Goal: Task Accomplishment & Management: Complete application form

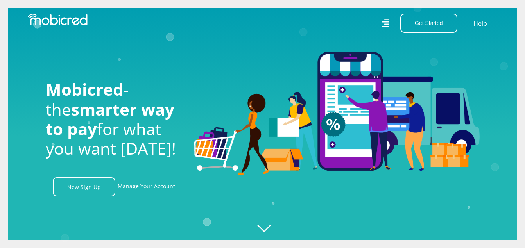
scroll to position [0, 1003]
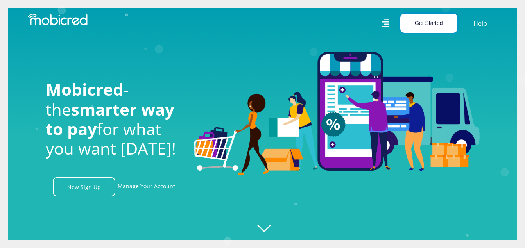
click at [430, 22] on button "Get Started" at bounding box center [428, 23] width 57 height 19
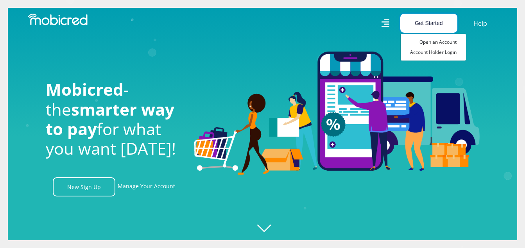
scroll to position [0, 1449]
click at [416, 92] on img at bounding box center [336, 114] width 285 height 124
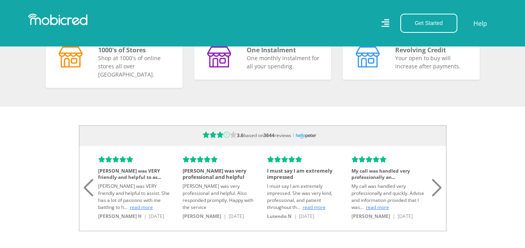
scroll to position [0, 1783]
click at [440, 187] on div "Next slide" at bounding box center [437, 178] width 11 height 17
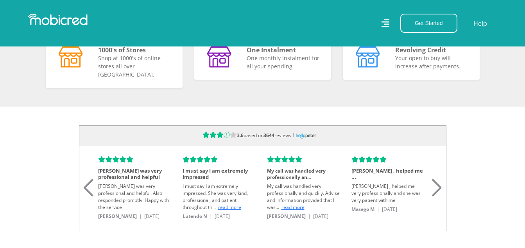
scroll to position [0, 0]
click at [440, 187] on div "Next slide" at bounding box center [437, 178] width 11 height 17
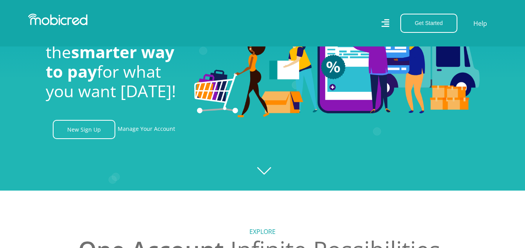
scroll to position [0, 1337]
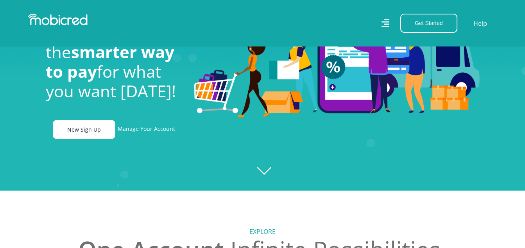
click at [92, 128] on link "New Sign Up" at bounding box center [84, 129] width 63 height 19
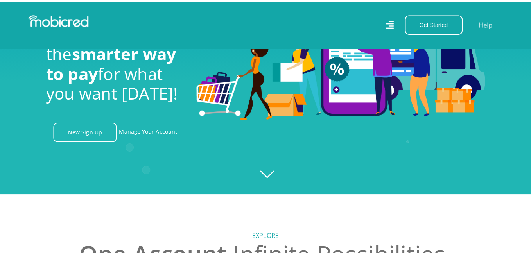
scroll to position [0, 0]
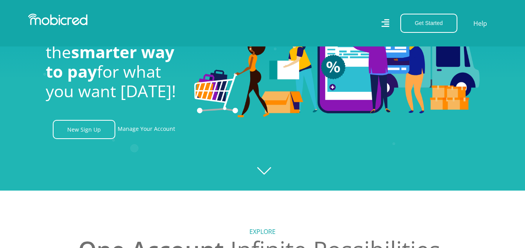
click at [385, 22] on icon at bounding box center [386, 23] width 8 height 8
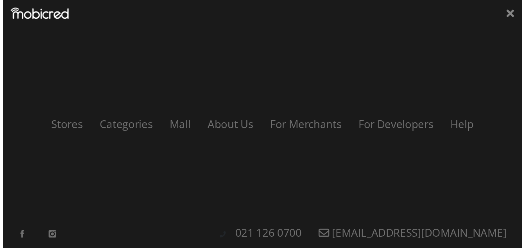
scroll to position [0, 892]
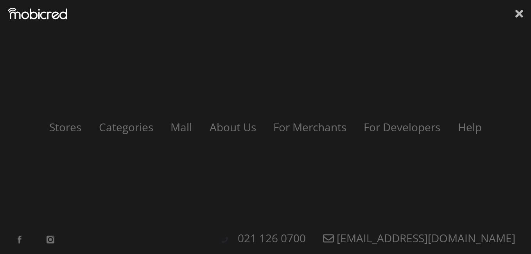
click at [519, 13] on icon at bounding box center [519, 14] width 8 height 8
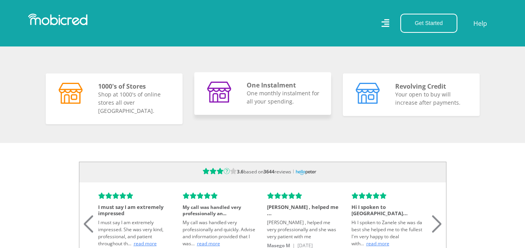
scroll to position [0, 0]
click at [267, 100] on p "One monthly instalment for all your spending." at bounding box center [284, 97] width 75 height 16
click at [219, 97] on img at bounding box center [219, 92] width 25 height 21
click at [415, 89] on h5 "Revolving Credit" at bounding box center [432, 85] width 75 height 7
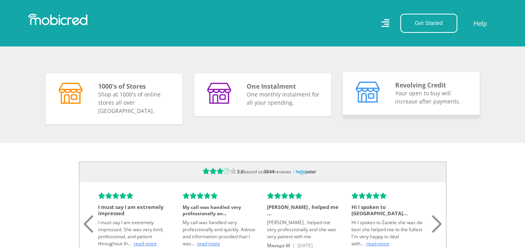
click at [365, 100] on img at bounding box center [368, 92] width 25 height 21
click at [361, 90] on img at bounding box center [368, 92] width 25 height 21
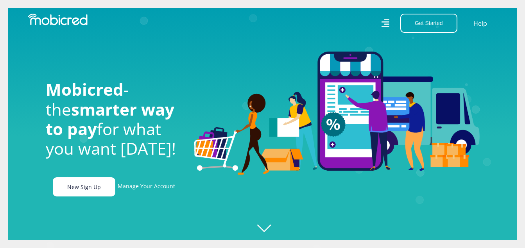
scroll to position [0, 446]
click at [98, 188] on link "New Sign Up" at bounding box center [84, 187] width 63 height 19
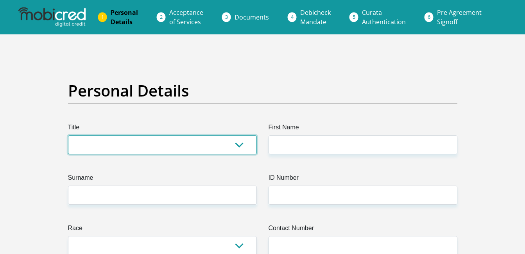
drag, startPoint x: 0, startPoint y: 0, endPoint x: 239, endPoint y: 148, distance: 281.2
click at [239, 148] on select "Mr Ms Mrs Dr [PERSON_NAME]" at bounding box center [162, 144] width 189 height 19
select select "Ms"
click at [68, 135] on select "Mr Ms Mrs Dr [PERSON_NAME]" at bounding box center [162, 144] width 189 height 19
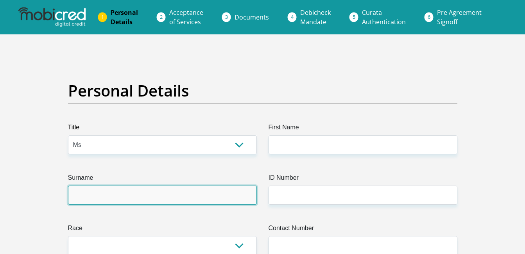
click at [213, 196] on input "Surname" at bounding box center [162, 195] width 189 height 19
type input "Saal"
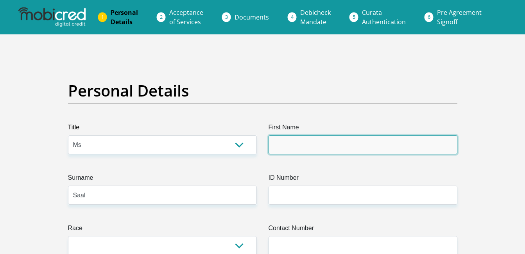
type input "Shanesca"
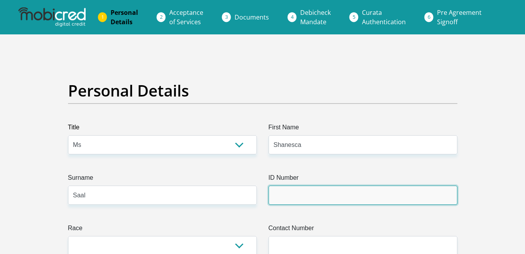
type input "9608080373088"
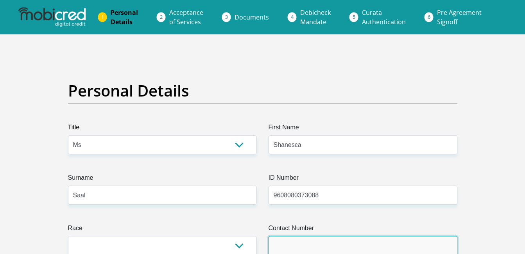
type input "0739862069"
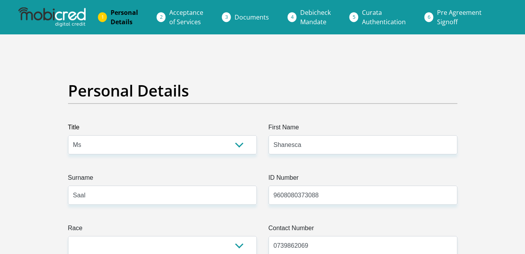
select select "ZAF"
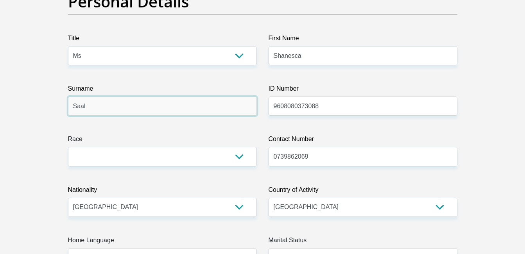
scroll to position [110, 0]
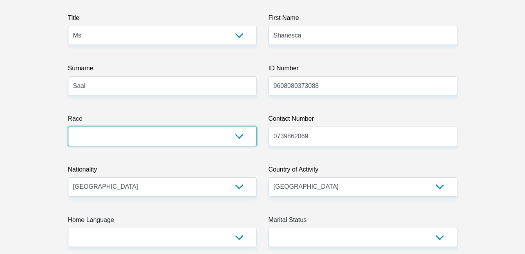
click at [240, 135] on select "Black Coloured Indian White Other" at bounding box center [162, 136] width 189 height 19
select select "2"
click at [68, 127] on select "Black Coloured Indian White Other" at bounding box center [162, 136] width 189 height 19
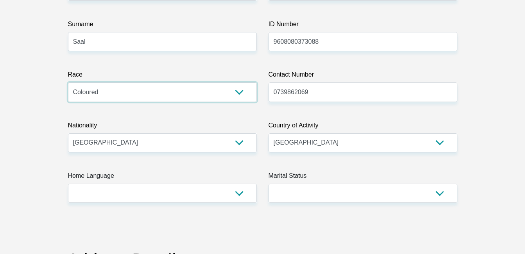
scroll to position [156, 0]
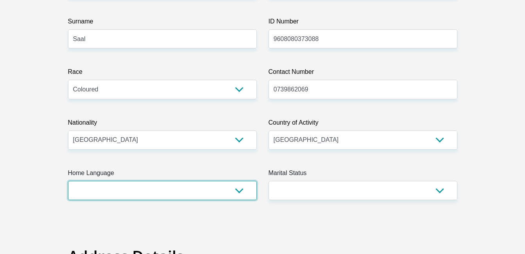
click at [238, 193] on select "Afrikaans English Sepedi South Ndebele Southern Sotho Swati Tsonga Tswana Venda…" at bounding box center [162, 190] width 189 height 19
select select "afr"
click at [68, 181] on select "Afrikaans English Sepedi South Ndebele Southern Sotho Swati Tsonga Tswana Venda…" at bounding box center [162, 190] width 189 height 19
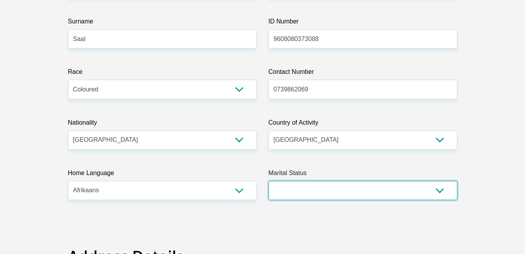
click at [442, 190] on select "Married ANC Single Divorced Widowed Married COP or Customary Law" at bounding box center [363, 190] width 189 height 19
select select "2"
click at [269, 181] on select "Married ANC Single Divorced Widowed Married COP or Customary Law" at bounding box center [363, 190] width 189 height 19
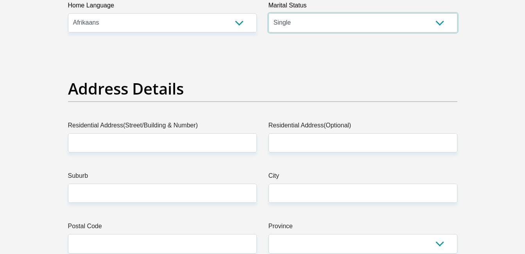
scroll to position [329, 0]
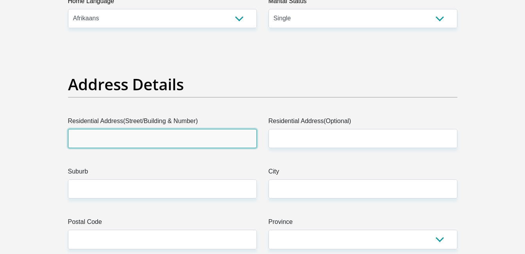
click at [187, 135] on input "Residential Address(Street/Building & Number)" at bounding box center [162, 138] width 189 height 19
type input "1607 Sambreeltjiestreet"
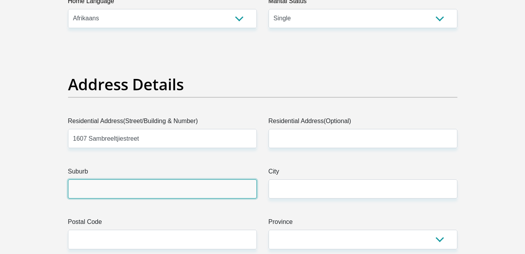
type input "vanrhynsdorp"
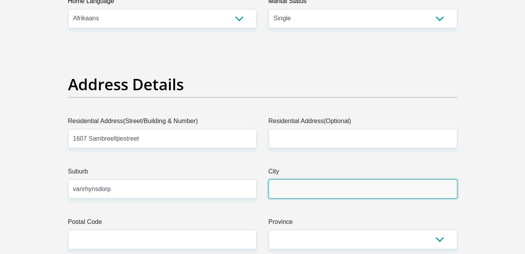
type input "vanrhynsdorp"
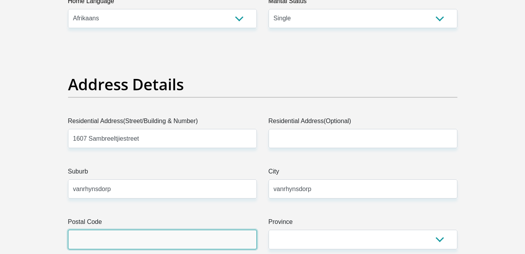
type input "8170"
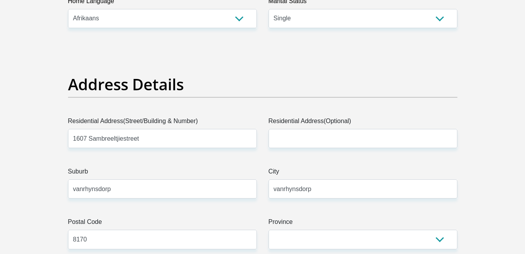
type input "shanescasaal7@gmail.com"
type input "16078170"
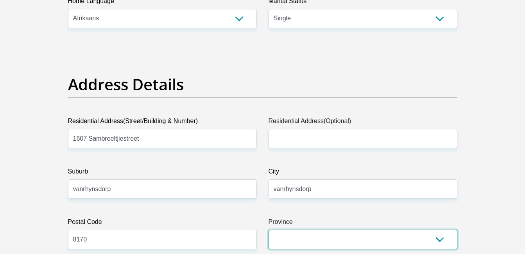
click at [443, 239] on select "Eastern Cape Free State Gauteng KwaZulu-Natal Limpopo Mpumalanga Northern Cape …" at bounding box center [363, 239] width 189 height 19
select select "Western Cape"
click at [269, 230] on select "Eastern Cape Free State Gauteng KwaZulu-Natal Limpopo Mpumalanga Northern Cape …" at bounding box center [363, 239] width 189 height 19
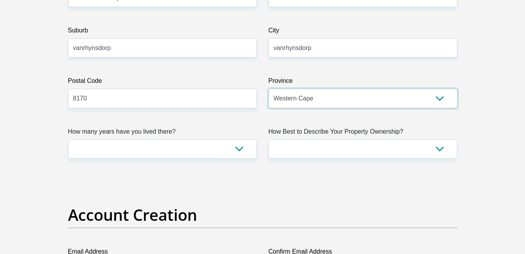
scroll to position [485, 0]
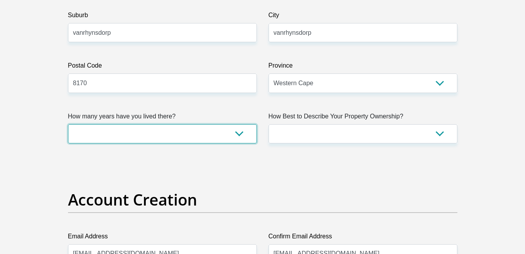
click at [238, 135] on select "less than 1 year 1-3 years 3-5 years 5+ years" at bounding box center [162, 133] width 189 height 19
select select "5"
click at [68, 124] on select "less than 1 year 1-3 years 3-5 years 5+ years" at bounding box center [162, 133] width 189 height 19
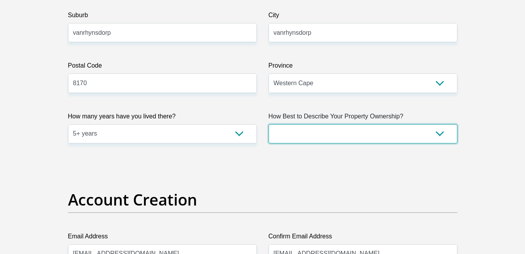
click at [442, 135] on select "Owned Rented Family Owned Company Dwelling" at bounding box center [363, 133] width 189 height 19
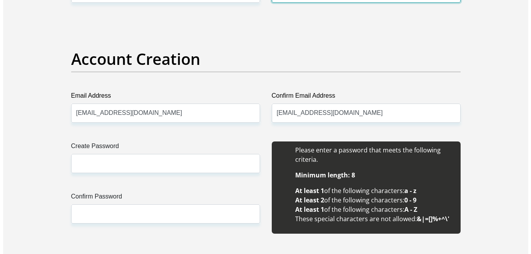
scroll to position [641, 0]
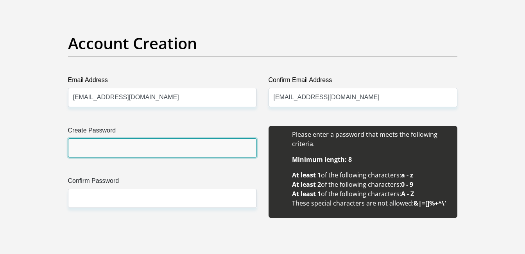
click at [133, 150] on input "Create Password" at bounding box center [162, 147] width 189 height 19
type input "s"
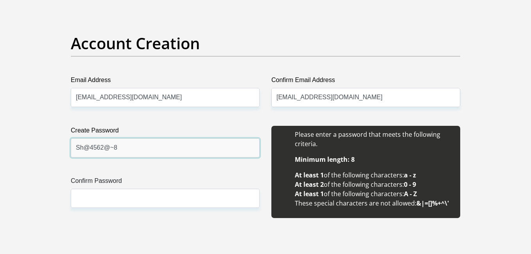
type input "Sh@4562@~8"
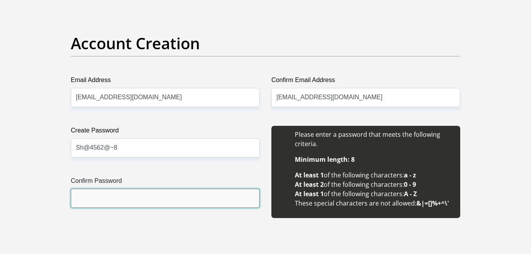
click at [144, 198] on input "Confirm Password" at bounding box center [165, 198] width 189 height 19
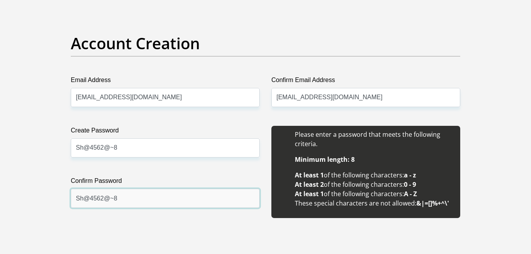
type input "Sh@4562@~8"
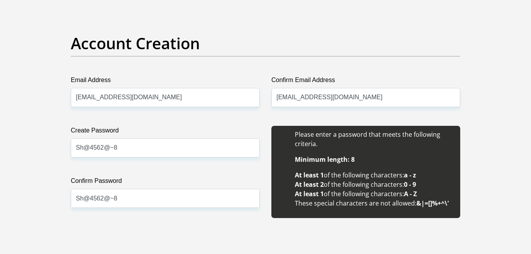
click at [249, 185] on label "Confirm Password" at bounding box center [165, 182] width 189 height 13
click at [249, 189] on input "Sh@4562@~8" at bounding box center [165, 198] width 189 height 19
drag, startPoint x: 487, startPoint y: 171, endPoint x: 513, endPoint y: 271, distance: 104.0
drag, startPoint x: 513, startPoint y: 271, endPoint x: 478, endPoint y: 35, distance: 238.5
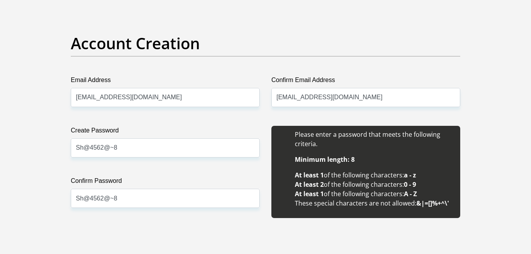
click at [149, 214] on div "Create Password Sh@4562@~8 Please input valid password Confirm Password Sh@4562…" at bounding box center [165, 176] width 201 height 101
drag, startPoint x: 149, startPoint y: 214, endPoint x: 155, endPoint y: 215, distance: 6.4
click at [155, 215] on div "Create Password Sh@4562@~8 Please input valid password Confirm Password Sh@4562…" at bounding box center [165, 176] width 201 height 101
click at [126, 148] on input "Sh@4562@~8" at bounding box center [165, 147] width 189 height 19
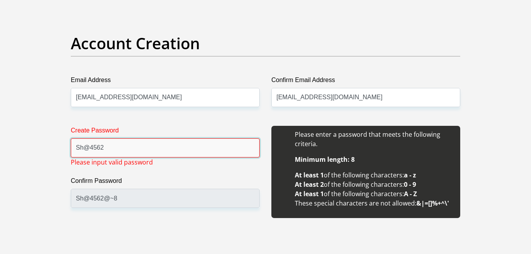
click at [90, 148] on input "Sh@4562" at bounding box center [165, 147] width 189 height 19
click at [110, 149] on input "Sha4562" at bounding box center [165, 147] width 189 height 19
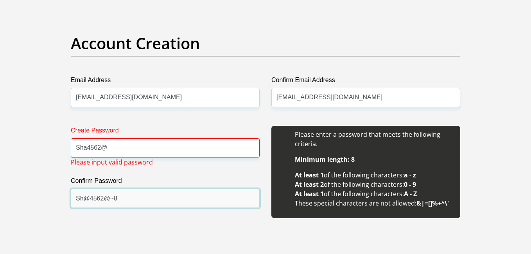
click at [123, 202] on input "Sh@4562@~8" at bounding box center [165, 198] width 189 height 19
click at [128, 202] on input "Sh@4562@~8" at bounding box center [165, 198] width 189 height 19
click at [122, 193] on input "Sh@4562@~8" at bounding box center [165, 198] width 189 height 19
click at [135, 200] on input "Sh@4562@~8" at bounding box center [165, 198] width 189 height 19
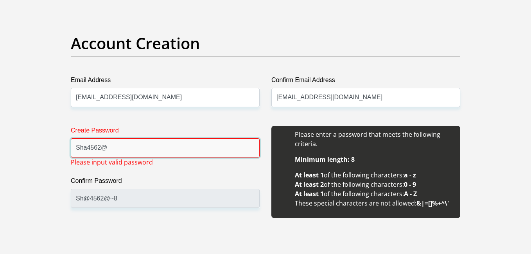
click at [137, 145] on input "Sha4562@" at bounding box center [165, 147] width 189 height 19
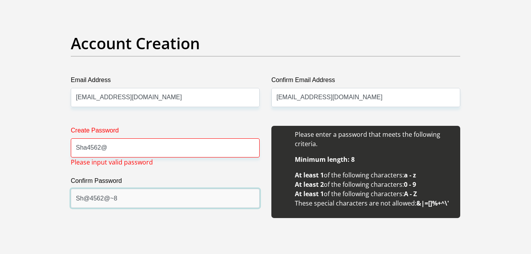
click at [138, 195] on input "Sh@4562@~8" at bounding box center [165, 198] width 189 height 19
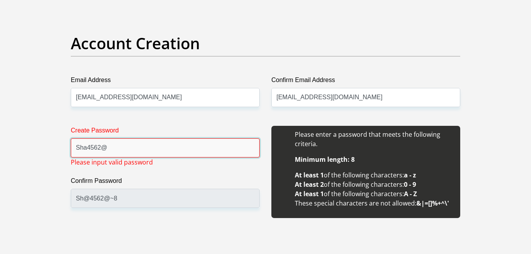
click at [120, 146] on input "Sha4562@" at bounding box center [165, 147] width 189 height 19
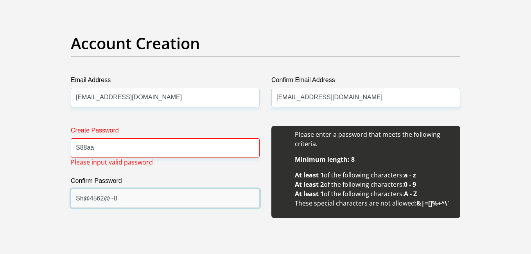
click at [125, 198] on input "Sh@4562@~8" at bounding box center [165, 198] width 189 height 19
click at [129, 196] on input "Sh@4562@~8" at bounding box center [165, 198] width 189 height 19
drag, startPoint x: 129, startPoint y: 196, endPoint x: 146, endPoint y: 200, distance: 18.2
click at [146, 200] on input "Sh@4562@~8" at bounding box center [165, 198] width 189 height 19
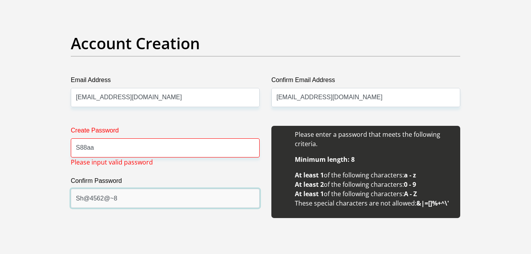
click at [123, 191] on input "Sh@4562@~8" at bounding box center [165, 198] width 189 height 19
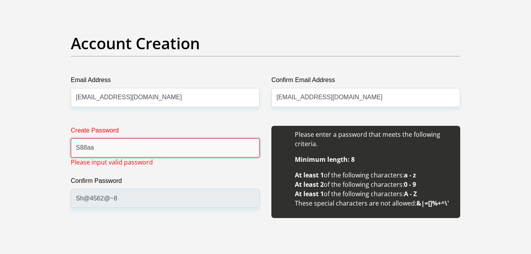
click at [128, 142] on input "S88aa" at bounding box center [165, 147] width 189 height 19
type input "S"
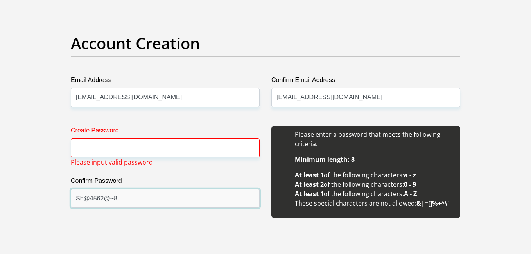
click at [127, 201] on input "Sh@4562@~8" at bounding box center [165, 198] width 189 height 19
click at [121, 196] on input "Sh@4562@~8" at bounding box center [165, 198] width 189 height 19
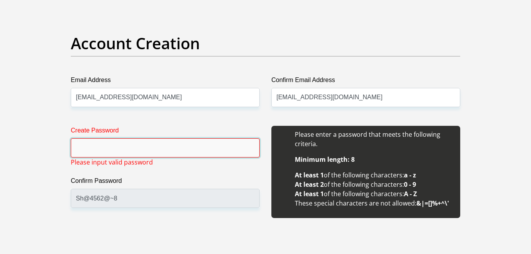
drag, startPoint x: 121, startPoint y: 196, endPoint x: 110, endPoint y: 142, distance: 55.5
click at [110, 142] on input "Create Password" at bounding box center [165, 147] width 189 height 19
click at [104, 147] on input "S08" at bounding box center [165, 147] width 189 height 19
type input "S08aa"
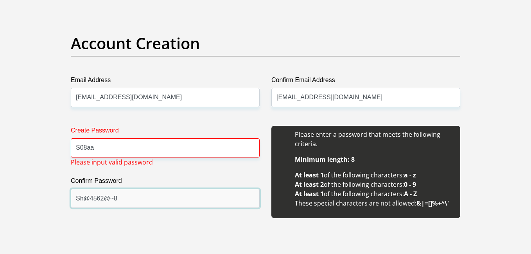
click at [126, 206] on input "Sh@4562@~8" at bounding box center [165, 198] width 189 height 19
click at [113, 197] on input "Sh@4562@~8" at bounding box center [165, 198] width 189 height 19
click at [124, 195] on input "Sh@4562@~8" at bounding box center [165, 198] width 189 height 19
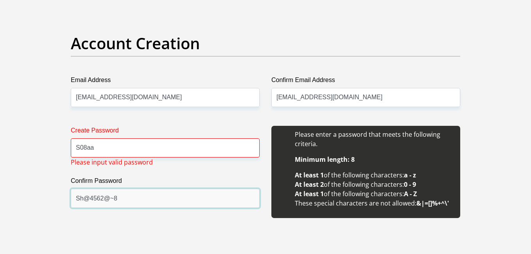
click at [124, 195] on input "Sh@4562@~8" at bounding box center [165, 198] width 189 height 19
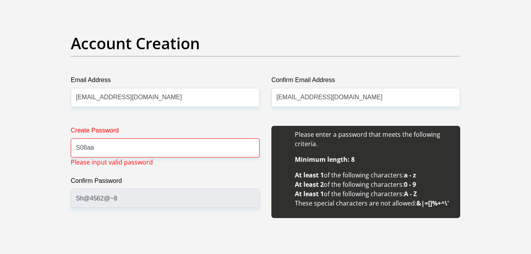
drag, startPoint x: 124, startPoint y: 195, endPoint x: 155, endPoint y: 214, distance: 36.4
click at [155, 214] on div "Create Password S08aa Please input valid password Confirm Password Sh@4562@~8" at bounding box center [165, 176] width 201 height 101
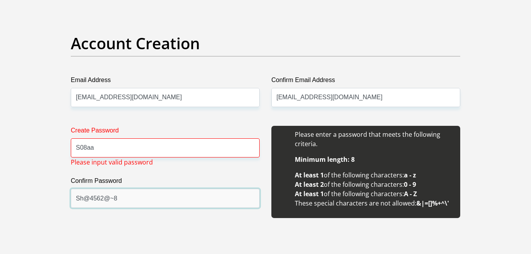
click at [139, 198] on input "Sh@4562@~8" at bounding box center [165, 198] width 189 height 19
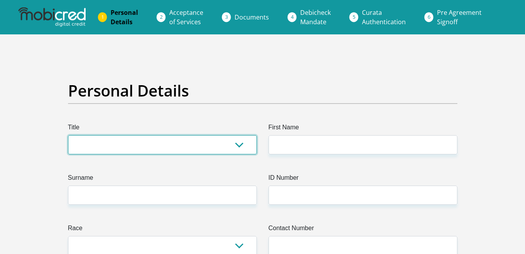
click at [241, 148] on select "Mr Ms Mrs Dr Other" at bounding box center [162, 144] width 189 height 19
select select "Ms"
click at [68, 135] on select "Mr Ms Mrs Dr Other" at bounding box center [162, 144] width 189 height 19
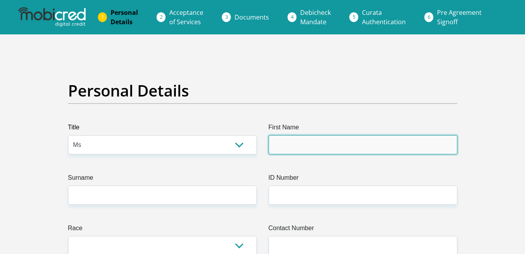
click at [278, 146] on input "First Name" at bounding box center [363, 144] width 189 height 19
type input "Shanesca"
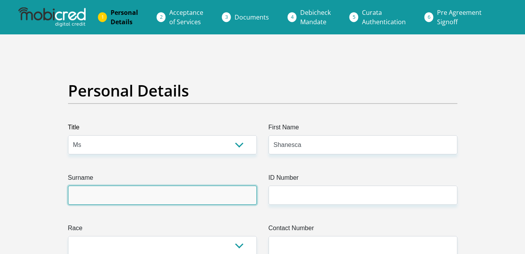
type input "Saal"
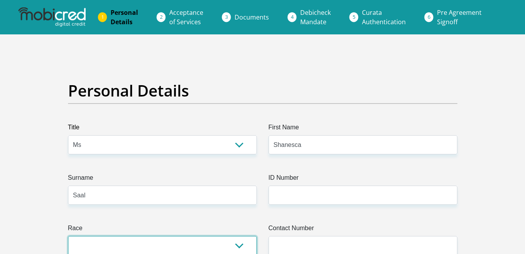
select select "2"
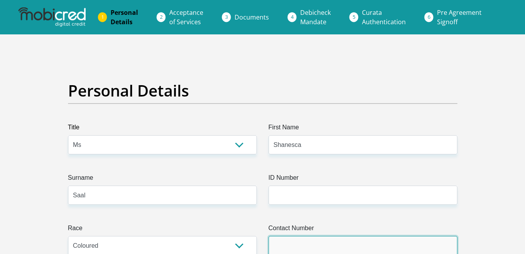
type input "0739862069"
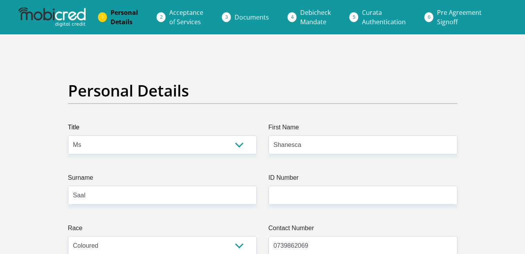
select select "ZAF"
type input "1607 Sambreeltjiestreet"
type input "vanrhynsdorp"
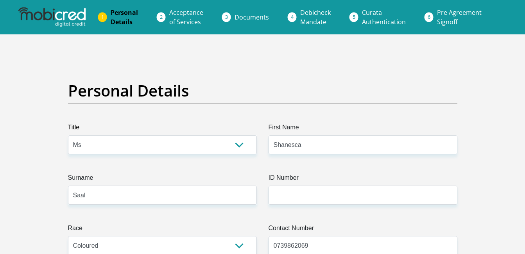
type input "8170"
select select "Western Cape"
type input "shanescasaal7@gmail.com"
type input "S08aa"
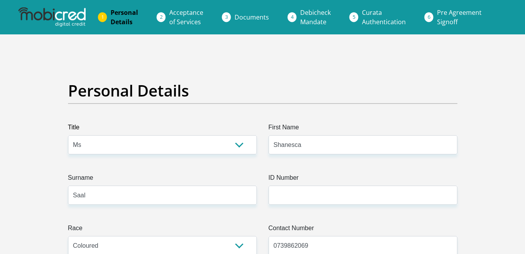
type input "Sh@4562@~8"
type input "16078170"
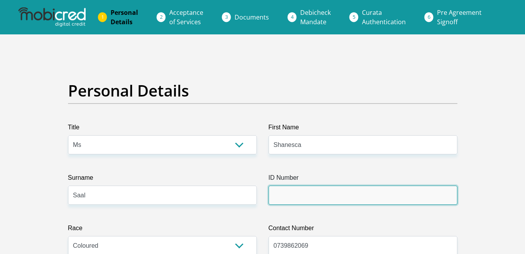
click at [292, 197] on input "ID Number" at bounding box center [363, 195] width 189 height 19
type input "9608080373088"
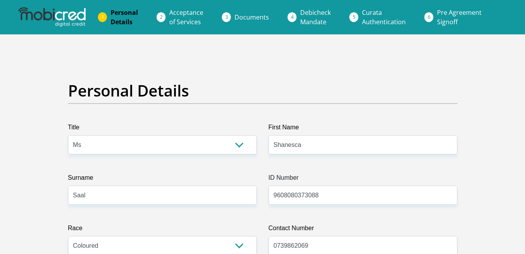
type input "16078170"
type input "0739862069"
type input "Shanesca"
type input "Saal"
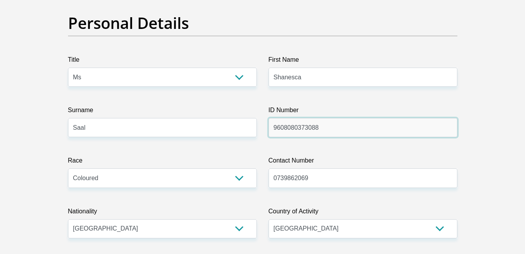
scroll to position [83, 0]
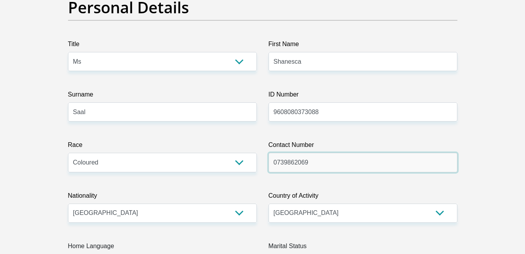
click at [326, 159] on input "0739862069" at bounding box center [363, 162] width 189 height 19
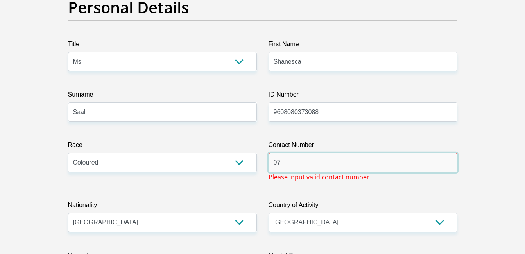
type input "0"
type input "0792637710"
type input "Vanrhynsdorp"
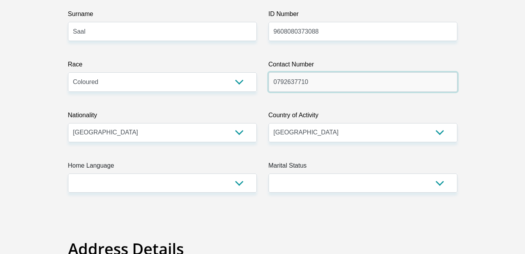
scroll to position [177, 0]
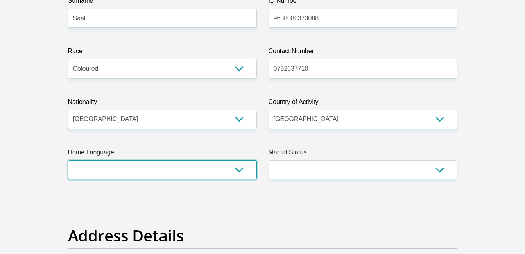
click at [240, 173] on select "Afrikaans English Sepedi South Ndebele Southern Sotho Swati Tsonga Tswana Venda…" at bounding box center [162, 169] width 189 height 19
select select "afr"
click at [68, 160] on select "Afrikaans English Sepedi South Ndebele Southern Sotho Swati Tsonga Tswana Venda…" at bounding box center [162, 169] width 189 height 19
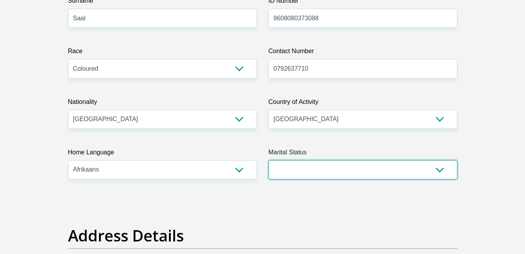
click at [440, 171] on select "Married ANC Single Divorced Widowed Married COP or Customary Law" at bounding box center [363, 169] width 189 height 19
select select "2"
click at [269, 160] on select "Married ANC Single Divorced Widowed Married COP or Customary Law" at bounding box center [363, 169] width 189 height 19
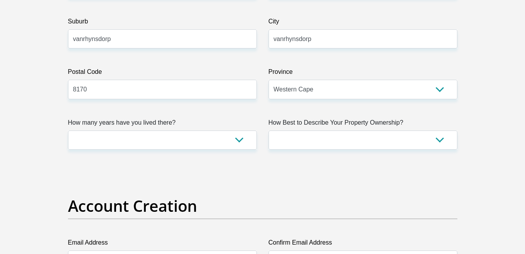
scroll to position [490, 0]
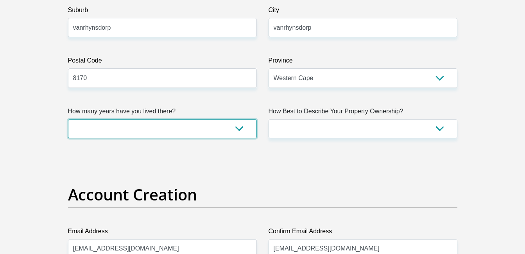
click at [243, 131] on select "less than 1 year 1-3 years 3-5 years 5+ years" at bounding box center [162, 128] width 189 height 19
select select "5"
click at [68, 119] on select "less than 1 year 1-3 years 3-5 years 5+ years" at bounding box center [162, 128] width 189 height 19
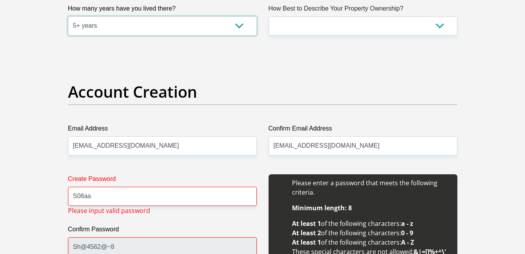
scroll to position [600, 0]
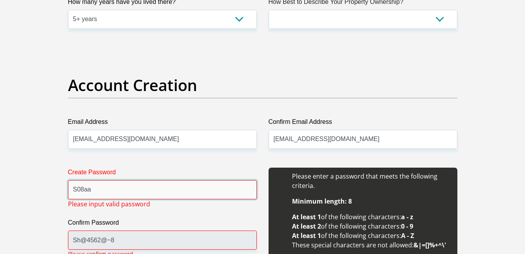
click at [192, 192] on input "S08aa" at bounding box center [162, 189] width 189 height 19
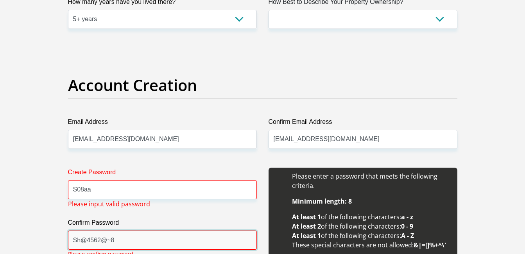
click at [152, 242] on input "Sh@4562@~8" at bounding box center [162, 240] width 189 height 19
click at [120, 241] on input "Sh@4562@~8" at bounding box center [162, 240] width 189 height 19
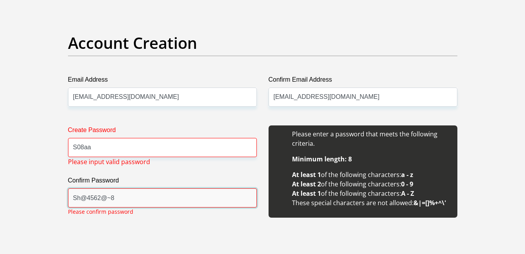
scroll to position [646, 0]
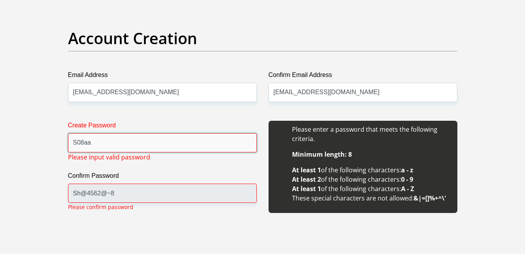
click at [122, 141] on input "S08aa" at bounding box center [162, 142] width 189 height 19
type input "S"
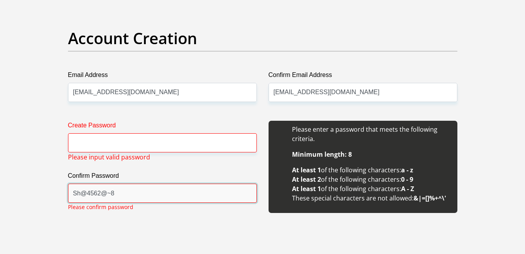
click at [133, 192] on input "Sh@4562@~8" at bounding box center [162, 193] width 189 height 19
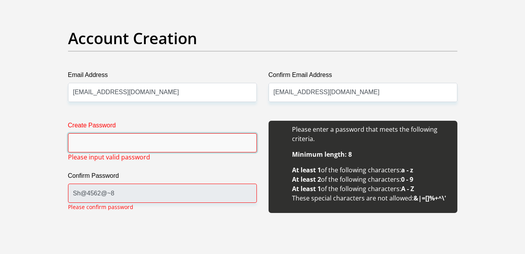
click at [84, 135] on input "Create Password" at bounding box center [162, 142] width 189 height 19
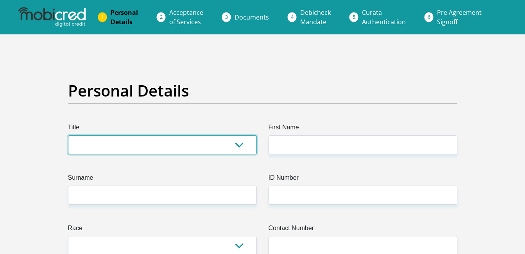
click at [238, 145] on select "Mr Ms Mrs Dr Other" at bounding box center [162, 144] width 189 height 19
select select "Ms"
click at [68, 135] on select "Mr Ms Mrs Dr Other" at bounding box center [162, 144] width 189 height 19
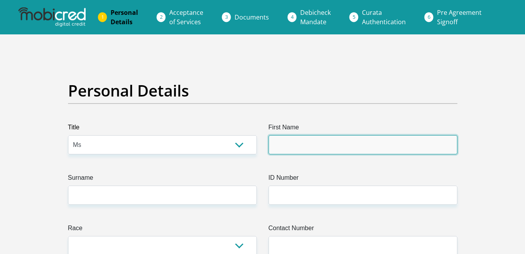
click at [291, 144] on input "First Name" at bounding box center [363, 144] width 189 height 19
type input "Shanesca"
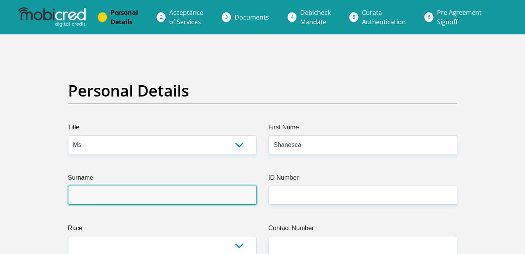
type input "Saal"
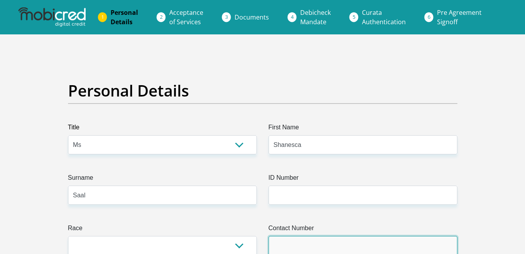
type input "0972637710"
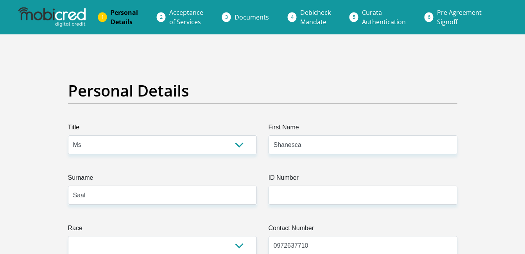
select select "ZAF"
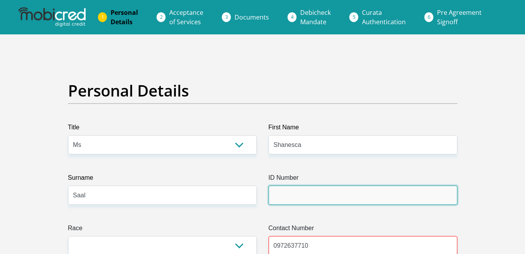
click at [326, 192] on input "ID Number" at bounding box center [363, 195] width 189 height 19
type input "9608080373088"
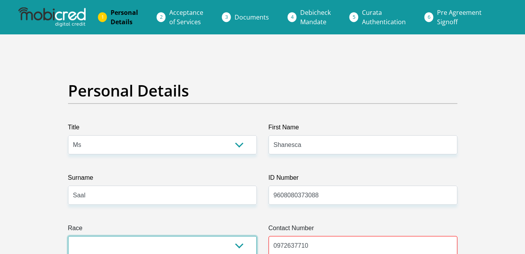
scroll to position [2, 0]
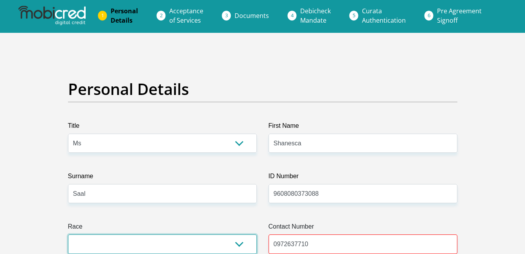
click at [237, 244] on select "Black Coloured Indian White Other" at bounding box center [162, 244] width 189 height 19
select select "2"
click at [68, 235] on select "Black Coloured Indian White Other" at bounding box center [162, 244] width 189 height 19
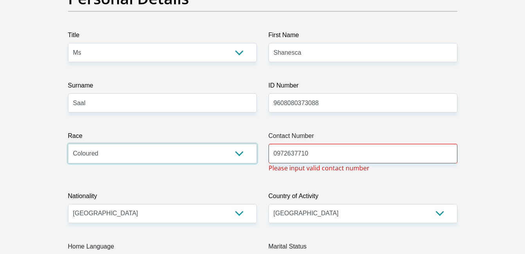
scroll to position [95, 0]
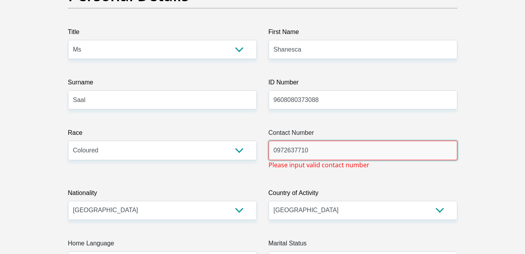
click at [354, 151] on input "0972637710" at bounding box center [363, 150] width 189 height 19
type input "0"
type input "0792637710"
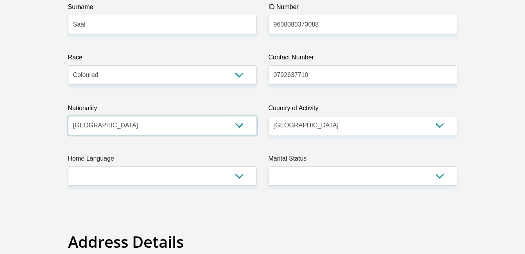
scroll to position [189, 0]
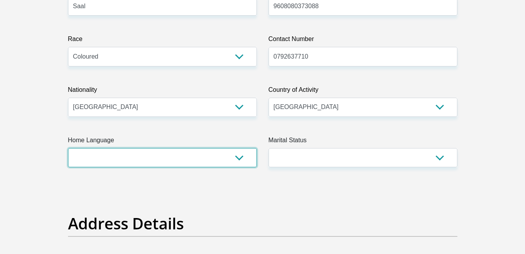
click at [239, 155] on select "Afrikaans English Sepedi South Ndebele Southern Sotho Swati Tsonga Tswana Venda…" at bounding box center [162, 157] width 189 height 19
select select "afr"
click at [68, 148] on select "Afrikaans English Sepedi South Ndebele Southern Sotho Swati Tsonga Tswana Venda…" at bounding box center [162, 157] width 189 height 19
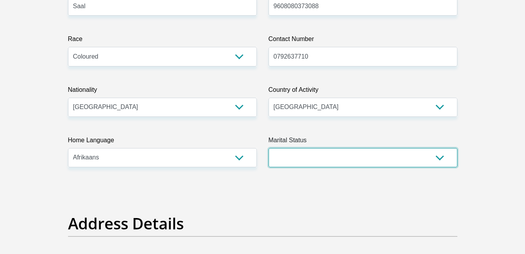
click at [441, 163] on select "Married ANC Single Divorced Widowed Married COP or Customary Law" at bounding box center [363, 157] width 189 height 19
select select "2"
click at [269, 148] on select "Married ANC Single Divorced Widowed Married COP or Customary Law" at bounding box center [363, 157] width 189 height 19
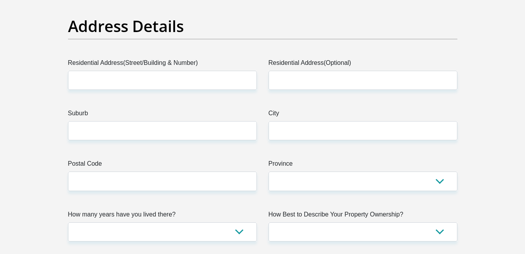
scroll to position [393, 0]
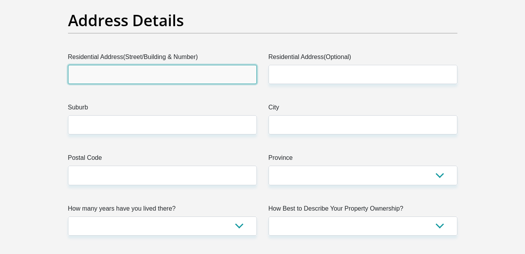
click at [187, 80] on input "Residential Address(Street/Building & Number)" at bounding box center [162, 74] width 189 height 19
type input "1607 Sambreeltjiestreet"
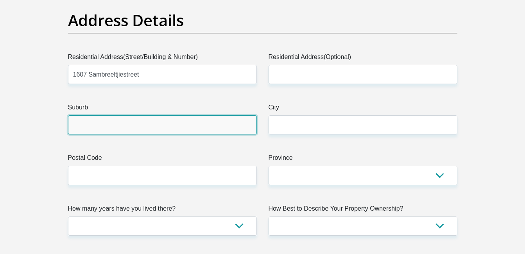
type input "vanrhynsdorp"
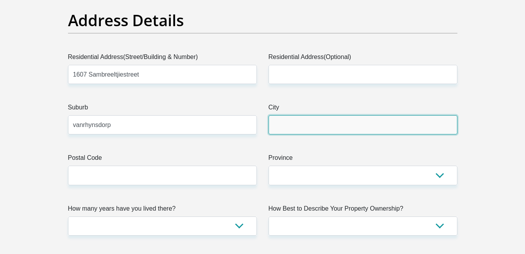
type input "vanrhynsdorp"
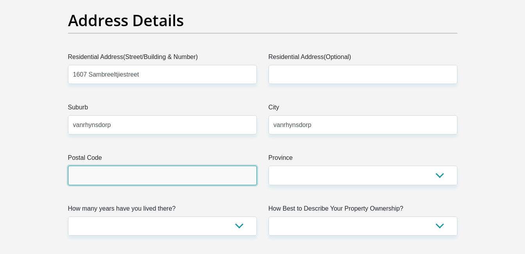
type input "8170"
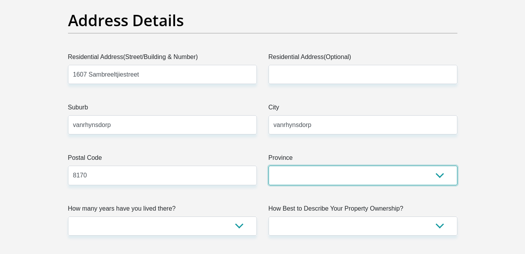
select select "Western Cape"
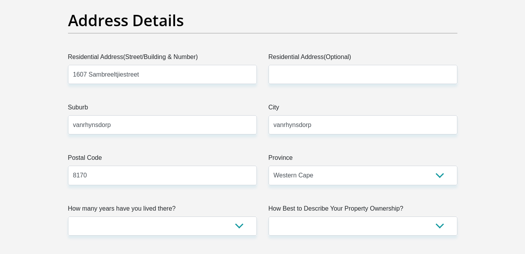
type input "shanescasaal7@gmail.com"
type input "S08aa"
type input "Sh@4562@~8"
type input "16078170"
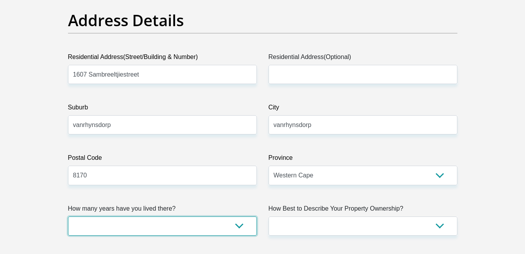
click at [236, 225] on select "less than 1 year 1-3 years 3-5 years 5+ years" at bounding box center [162, 226] width 189 height 19
select select "5"
click at [68, 217] on select "less than 1 year 1-3 years 3-5 years 5+ years" at bounding box center [162, 226] width 189 height 19
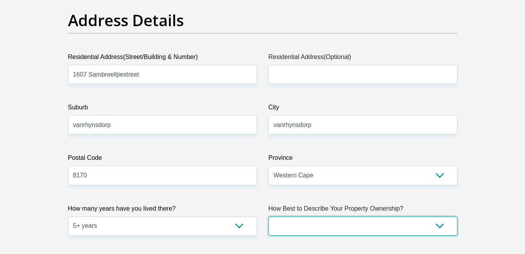
click at [441, 226] on select "Owned Rented Family Owned Company Dwelling" at bounding box center [363, 226] width 189 height 19
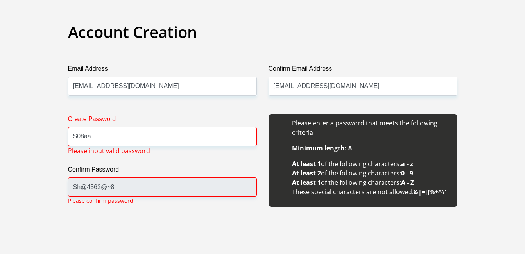
scroll to position [653, 0]
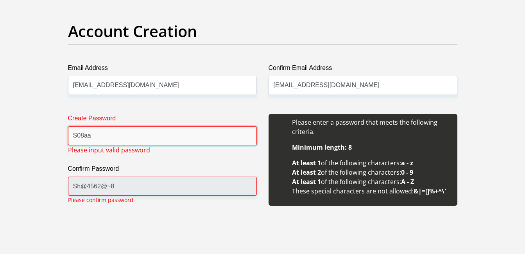
click at [206, 127] on input "S08aa" at bounding box center [162, 135] width 189 height 19
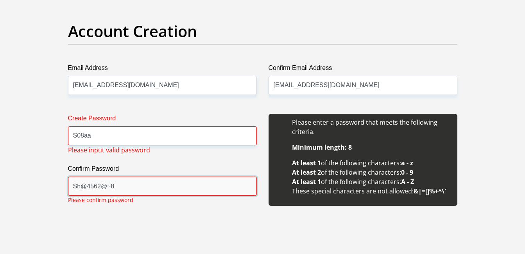
click at [171, 179] on input "Sh@4562@~8" at bounding box center [162, 186] width 189 height 19
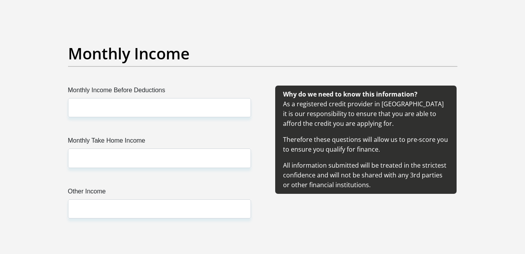
scroll to position [872, 0]
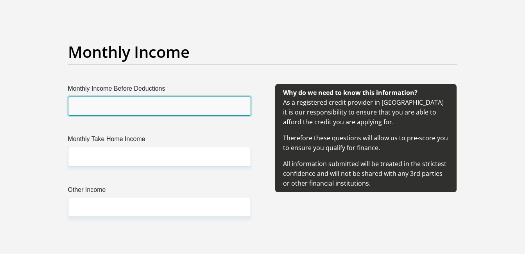
click at [187, 105] on input "Monthly Income Before Deductions" at bounding box center [159, 106] width 183 height 19
type input "5500"
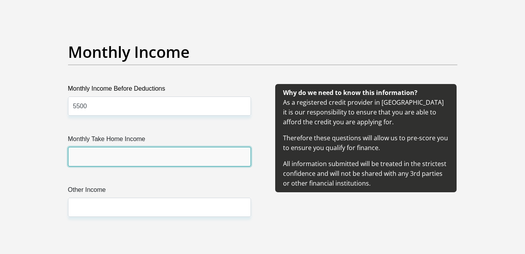
click at [162, 162] on input "Monthly Take Home Income" at bounding box center [159, 156] width 183 height 19
type input "3500"
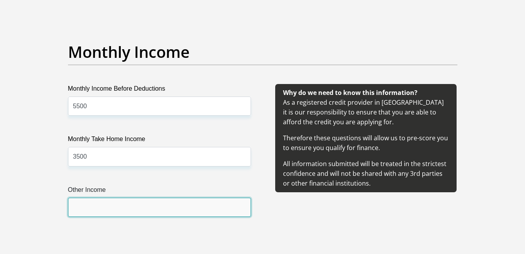
click at [208, 206] on input "Other Income" at bounding box center [159, 207] width 183 height 19
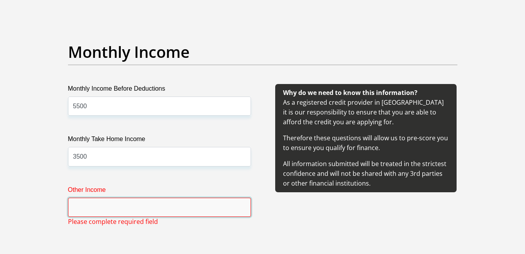
click at [208, 206] on input "Other Income" at bounding box center [159, 207] width 183 height 19
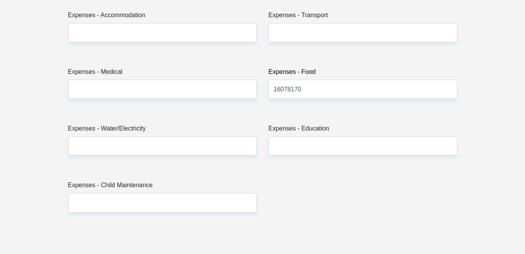
scroll to position [1154, 0]
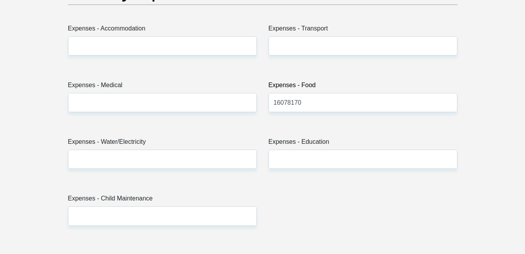
type input "0000"
click at [345, 99] on input "16078170" at bounding box center [363, 102] width 189 height 19
type input "1"
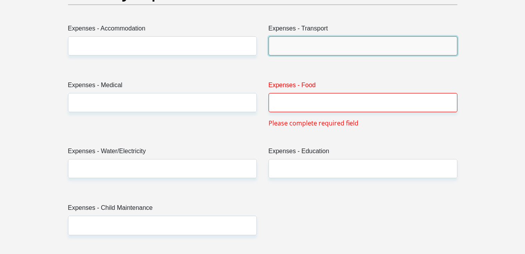
click at [325, 45] on input "Expenses - Transport" at bounding box center [363, 45] width 189 height 19
type input "700"
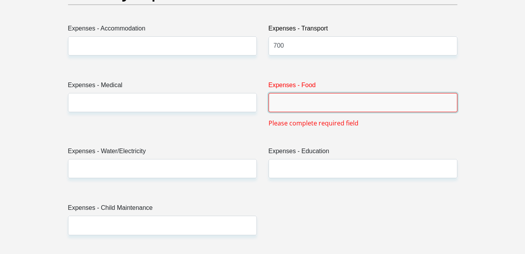
click at [308, 105] on input "Expenses - Food" at bounding box center [363, 102] width 189 height 19
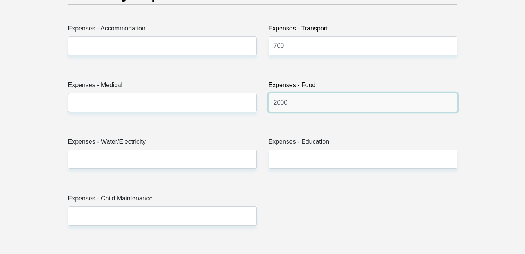
type input "2000"
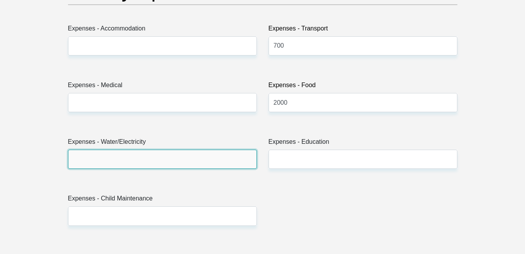
click at [196, 159] on input "Expenses - Water/Electricity" at bounding box center [162, 159] width 189 height 19
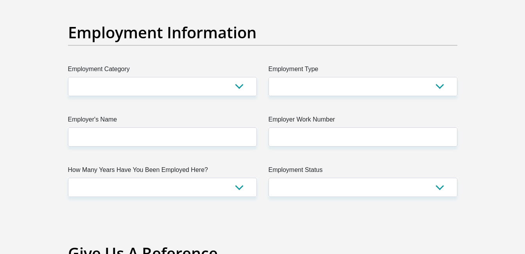
scroll to position [1404, 0]
type input "600"
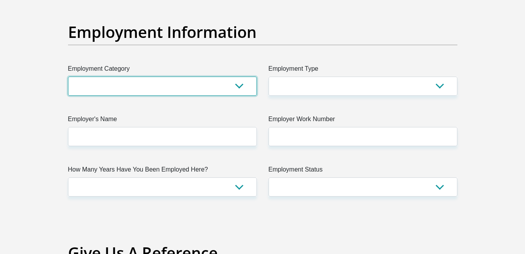
click at [238, 87] on select "AGRICULTURE ALCOHOL & TOBACCO CONSTRUCTION MATERIALS METALLURGY EQUIPMENT FOR R…" at bounding box center [162, 86] width 189 height 19
click at [239, 84] on select "AGRICULTURE ALCOHOL & TOBACCO CONSTRUCTION MATERIALS METALLURGY EQUIPMENT FOR R…" at bounding box center [162, 86] width 189 height 19
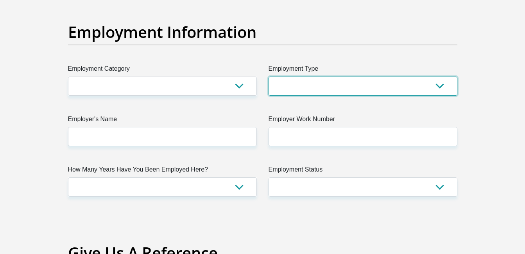
click at [439, 84] on select "College/Lecturer Craft Seller Creative Driver Executive Farmer Forces - Non Com…" at bounding box center [363, 86] width 189 height 19
select select "Office Staff/Clerk"
click at [269, 77] on select "College/Lecturer Craft Seller Creative Driver Executive Farmer Forces - Non Com…" at bounding box center [363, 86] width 189 height 19
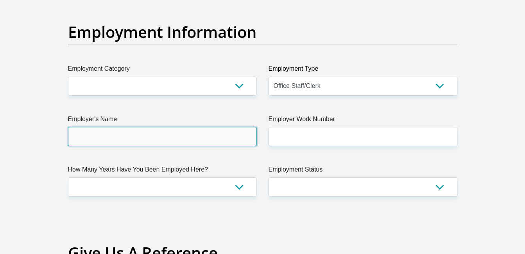
click at [243, 140] on input "Employer's Name" at bounding box center [162, 136] width 189 height 19
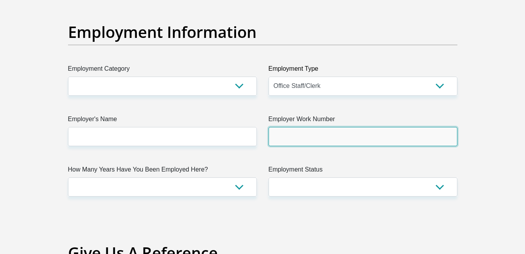
click at [350, 134] on input "Employer Work Number" at bounding box center [363, 136] width 189 height 19
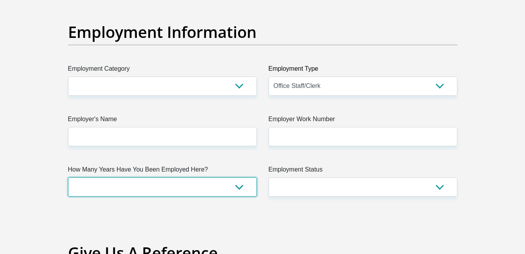
click at [239, 188] on select "less than 1 year 1-3 years 3-5 years 5+ years" at bounding box center [162, 187] width 189 height 19
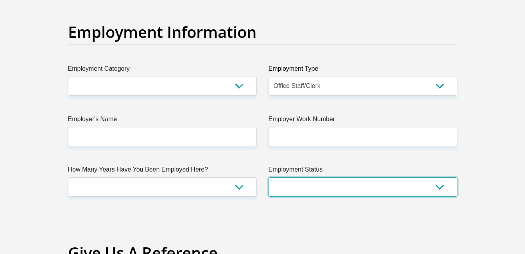
click at [440, 187] on select "Permanent/Full-time Part-time/Casual Contract Worker Self-Employed Housewife Re…" at bounding box center [363, 187] width 189 height 19
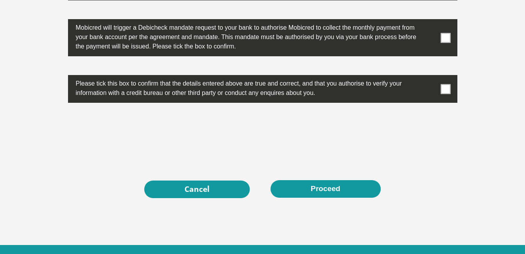
scroll to position [2552, 0]
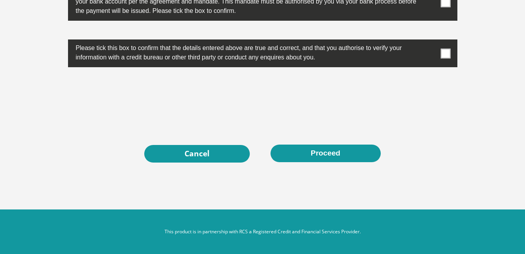
scroll to position [2552, 0]
